Goal: Transaction & Acquisition: Purchase product/service

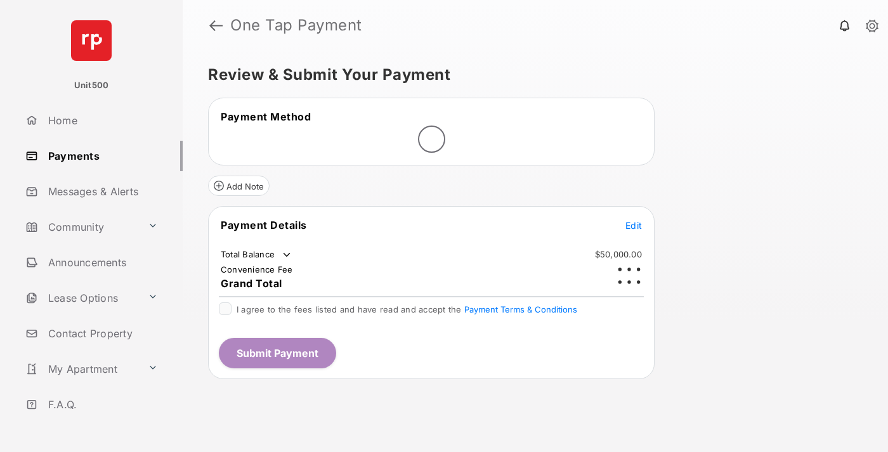
click at [634, 220] on span "Edit" at bounding box center [633, 225] width 16 height 11
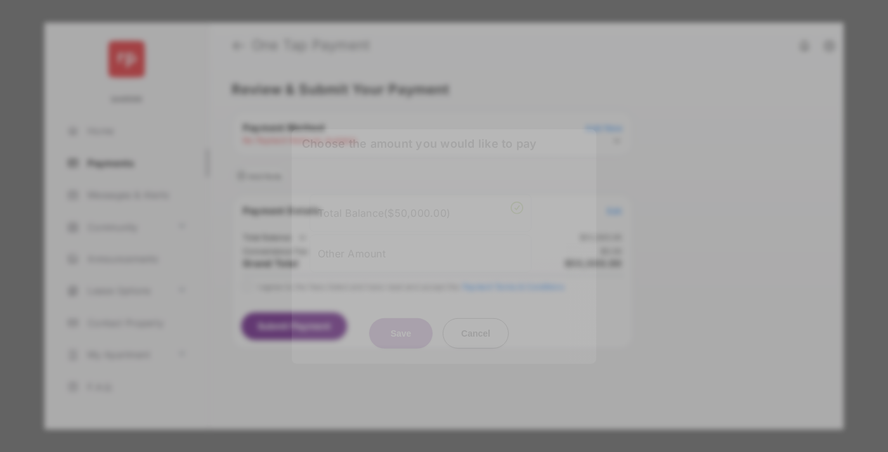
click at [421, 250] on div "Other Amount" at bounding box center [421, 253] width 206 height 22
type input "****"
click at [401, 336] on button "Save" at bounding box center [400, 333] width 63 height 30
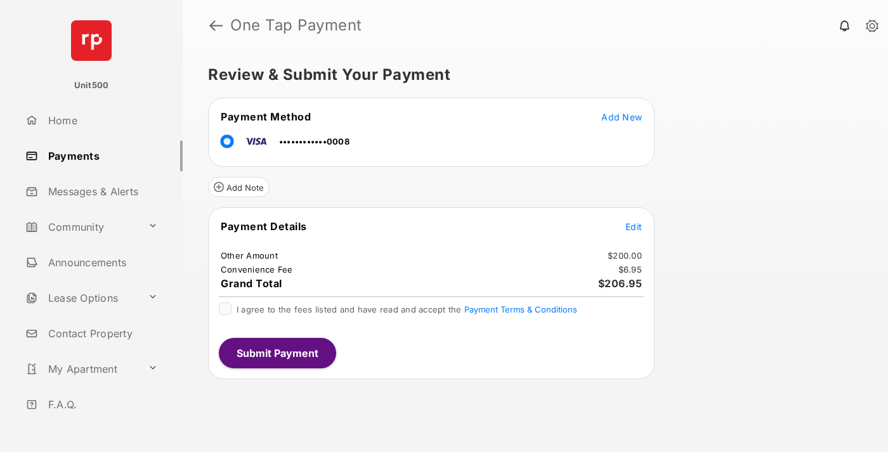
click at [634, 226] on span "Edit" at bounding box center [633, 226] width 16 height 11
click at [277, 353] on button "Submit Payment" at bounding box center [277, 353] width 117 height 30
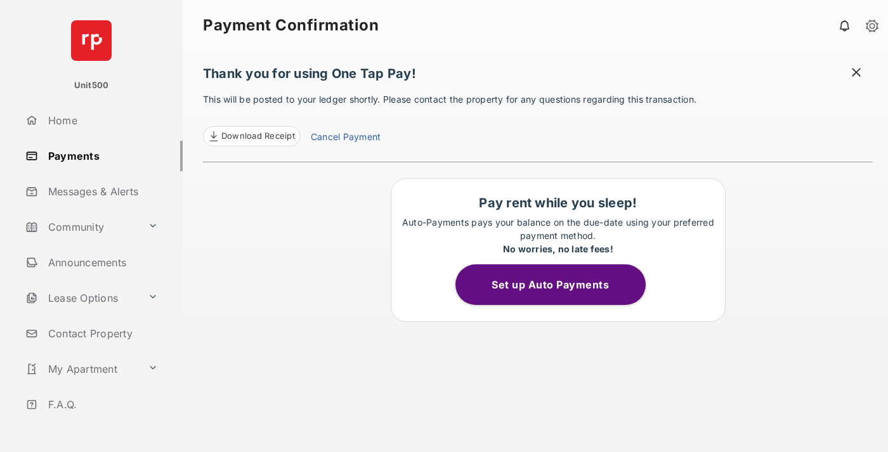
click at [856, 74] on span at bounding box center [856, 74] width 13 height 16
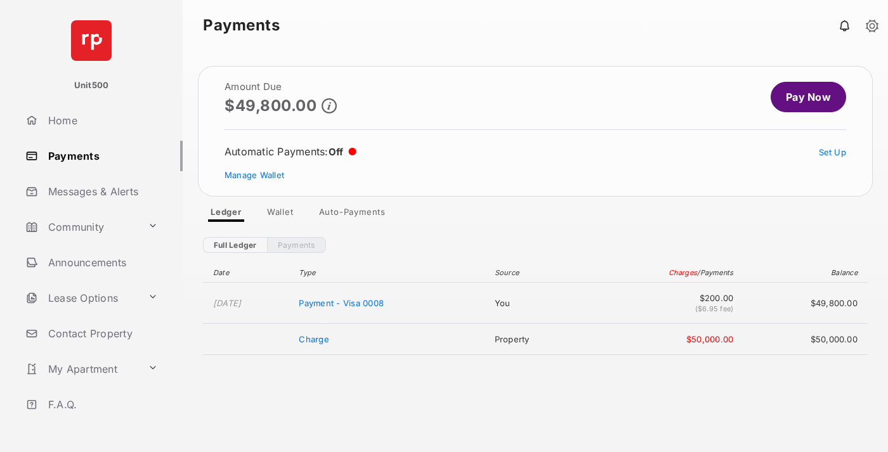
click at [254, 175] on link "Manage Wallet" at bounding box center [255, 175] width 60 height 10
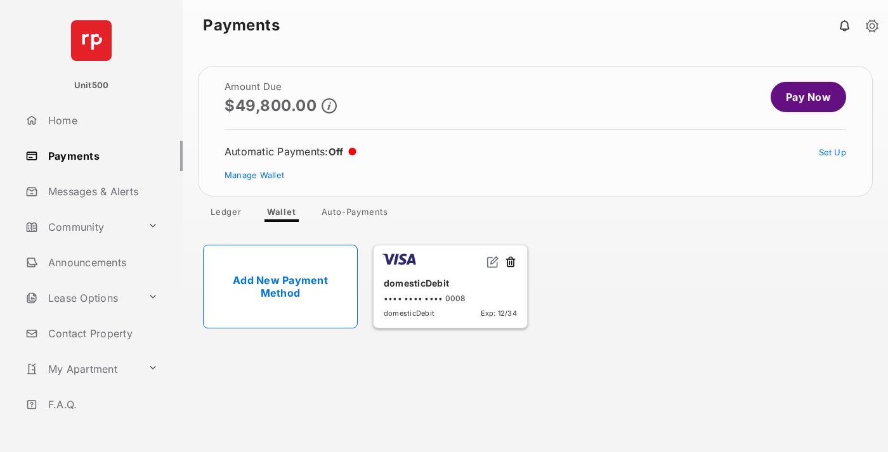
click at [511, 263] on button at bounding box center [510, 263] width 13 height 15
